Goal: Task Accomplishment & Management: Use online tool/utility

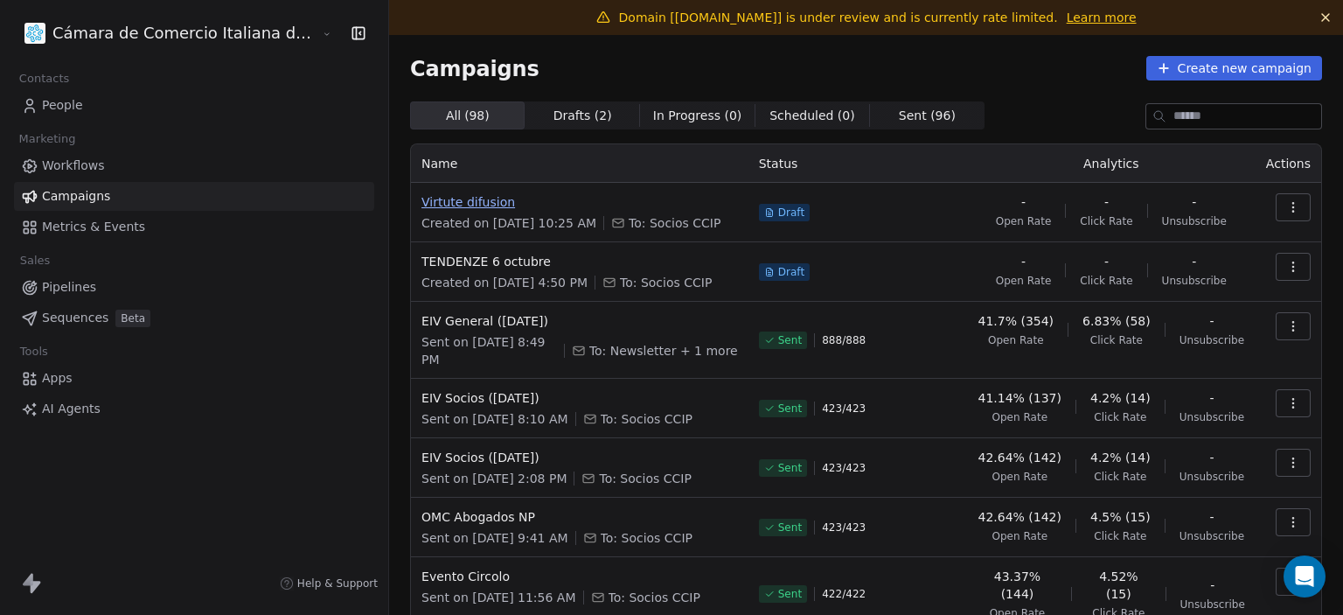
click at [421, 198] on span "Virtute difusion" at bounding box center [579, 201] width 316 height 17
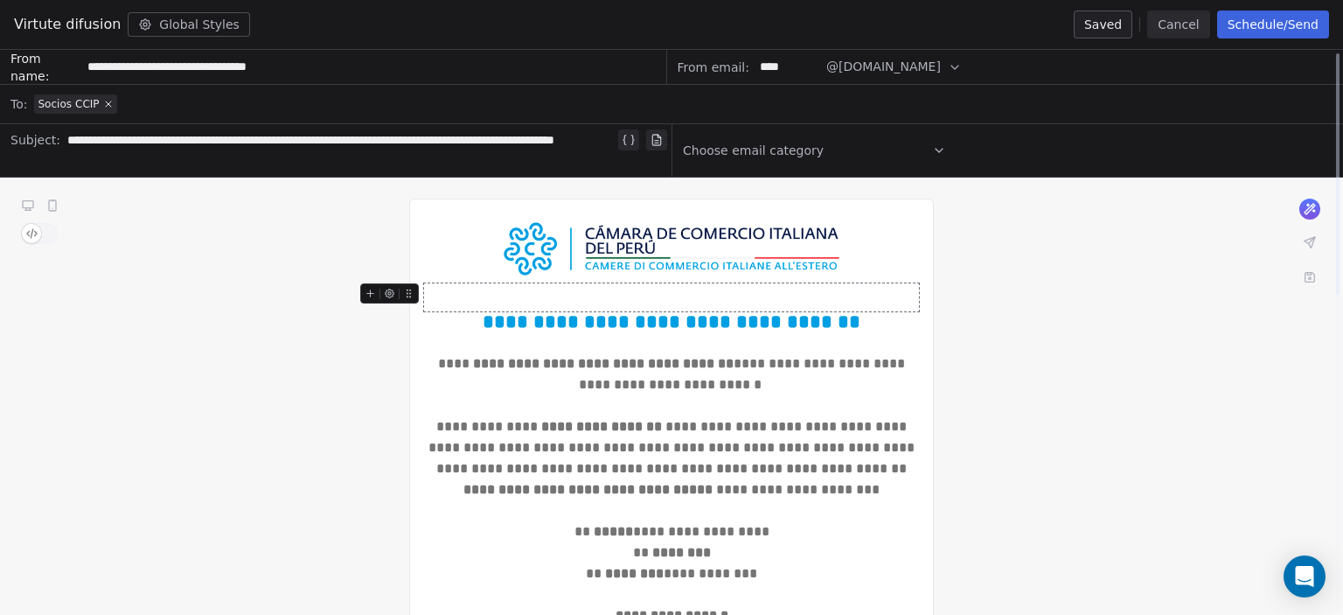
click at [1256, 27] on button "Schedule/Send" at bounding box center [1273, 24] width 112 height 28
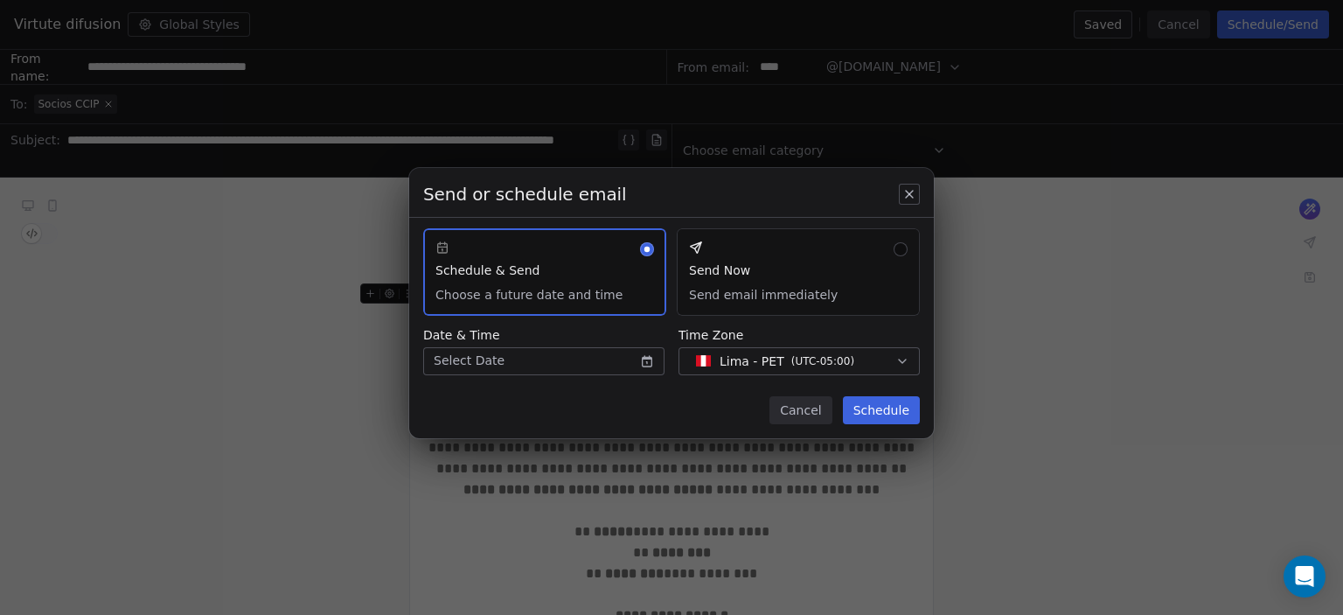
click at [745, 290] on button "Send Now Send email immediately" at bounding box center [798, 271] width 243 height 87
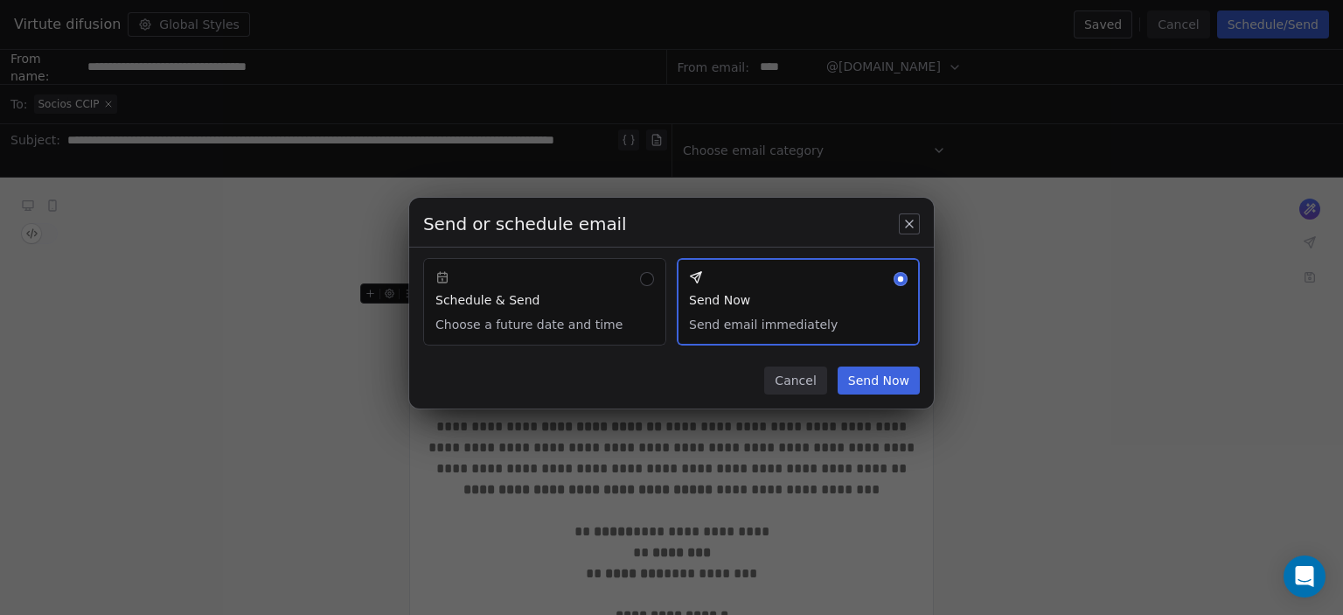
click at [892, 382] on button "Send Now" at bounding box center [879, 380] width 82 height 28
